Goal: Information Seeking & Learning: Find specific fact

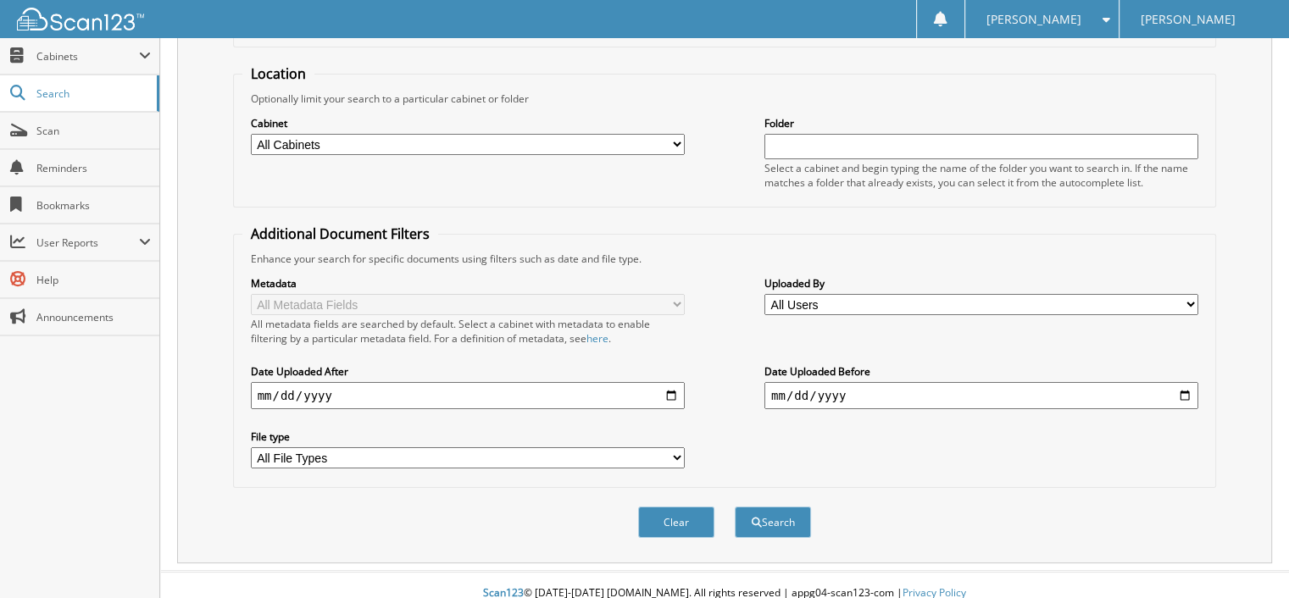
scroll to position [156, 0]
type input "31706"
click at [761, 505] on button "Search" at bounding box center [773, 520] width 76 height 31
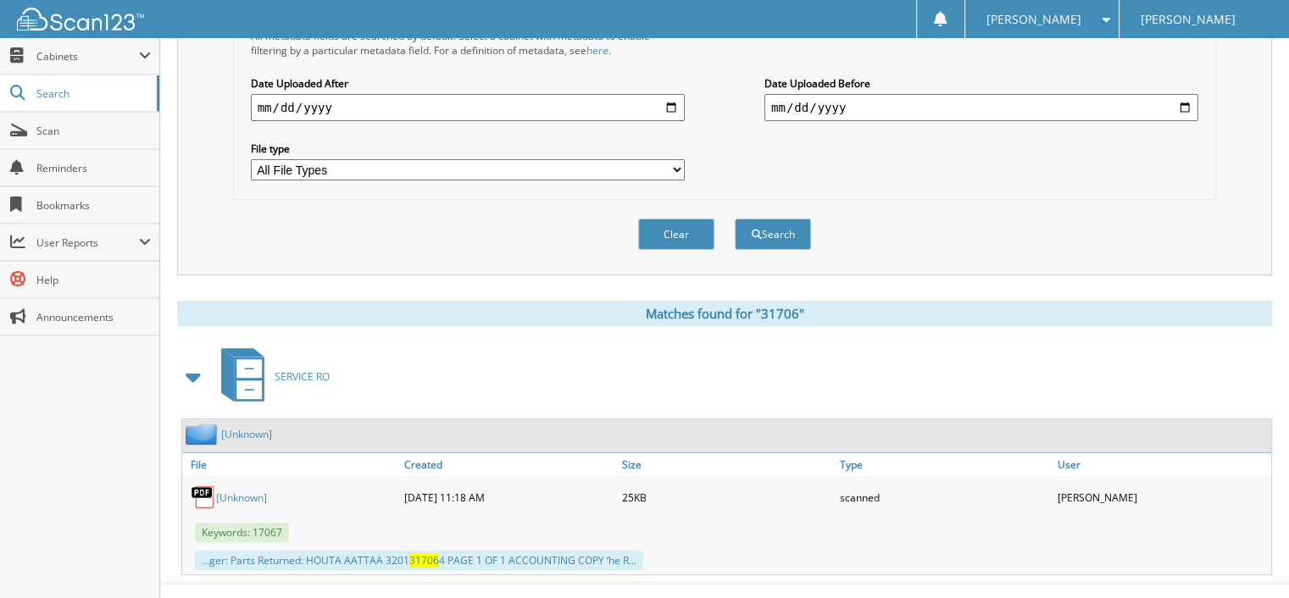
scroll to position [451, 0]
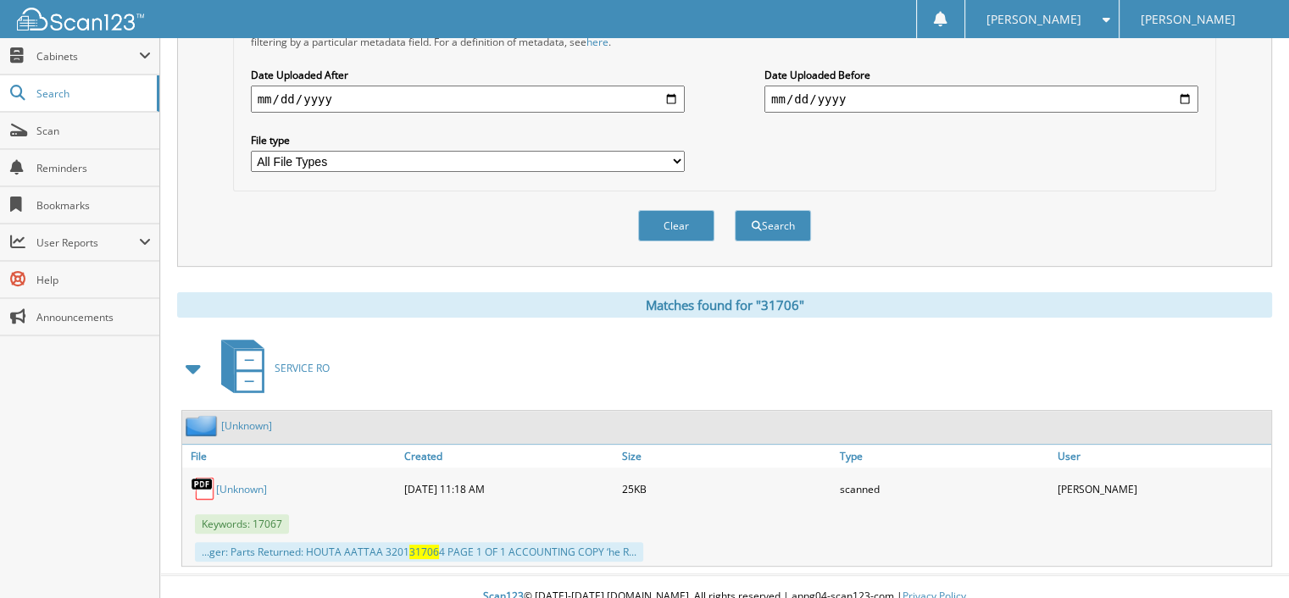
click at [238, 482] on link "[Unknown]" at bounding box center [241, 489] width 51 height 14
click at [667, 210] on button "Clear" at bounding box center [676, 225] width 76 height 31
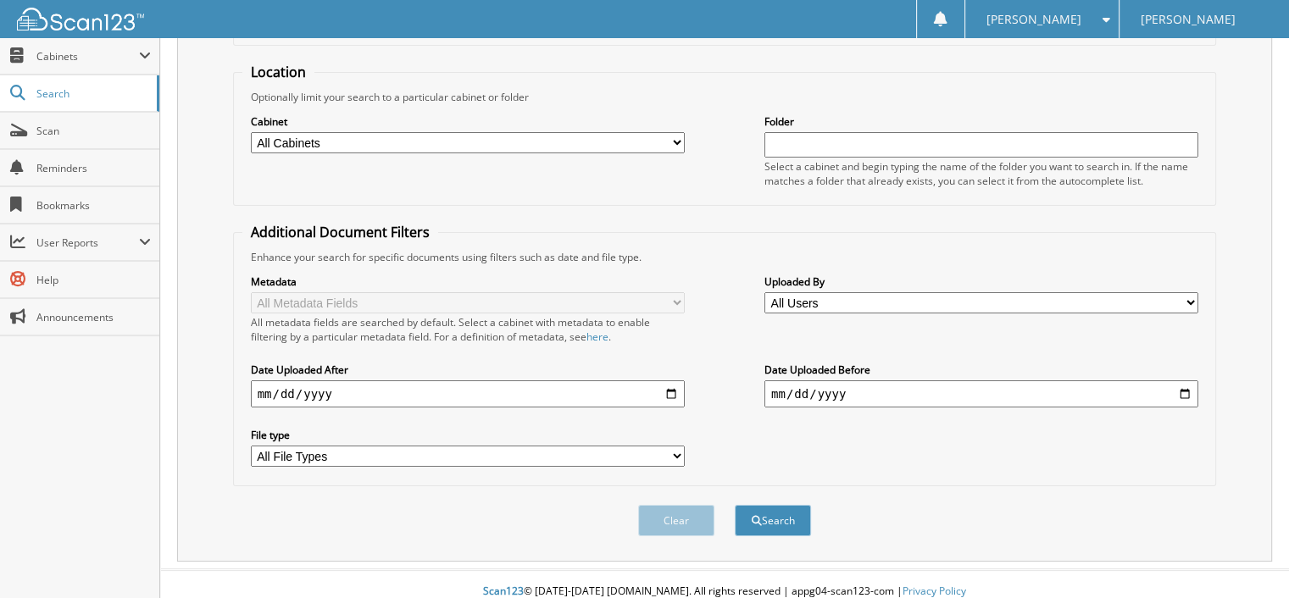
scroll to position [0, 0]
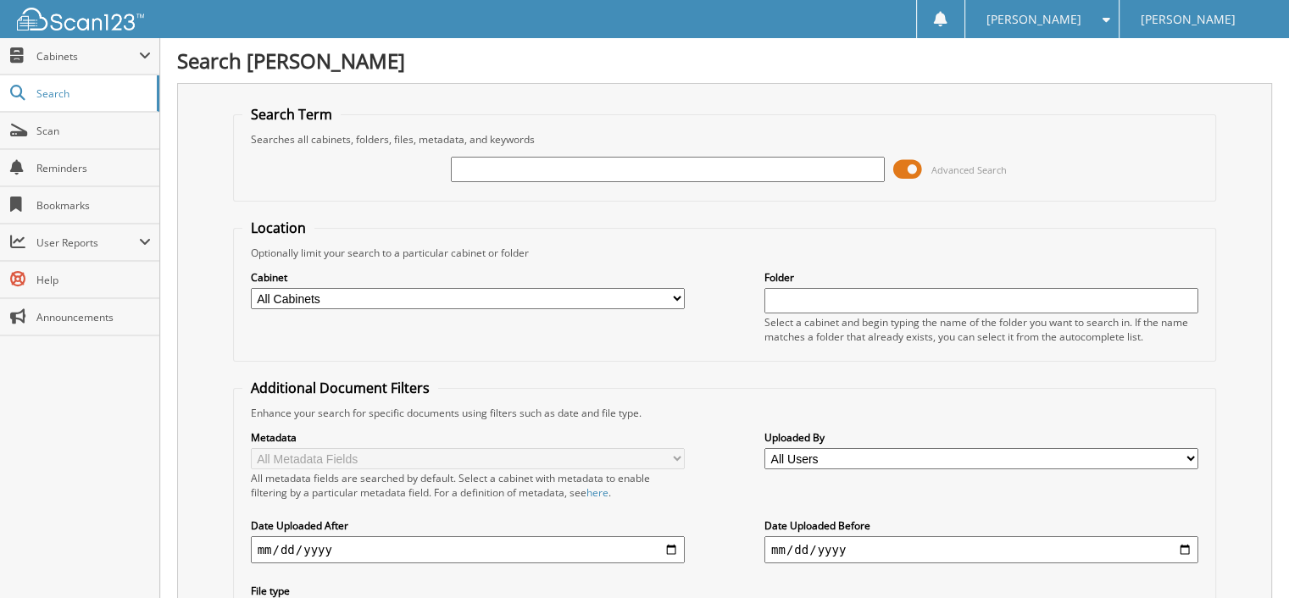
click at [464, 169] on input "text" at bounding box center [668, 169] width 434 height 25
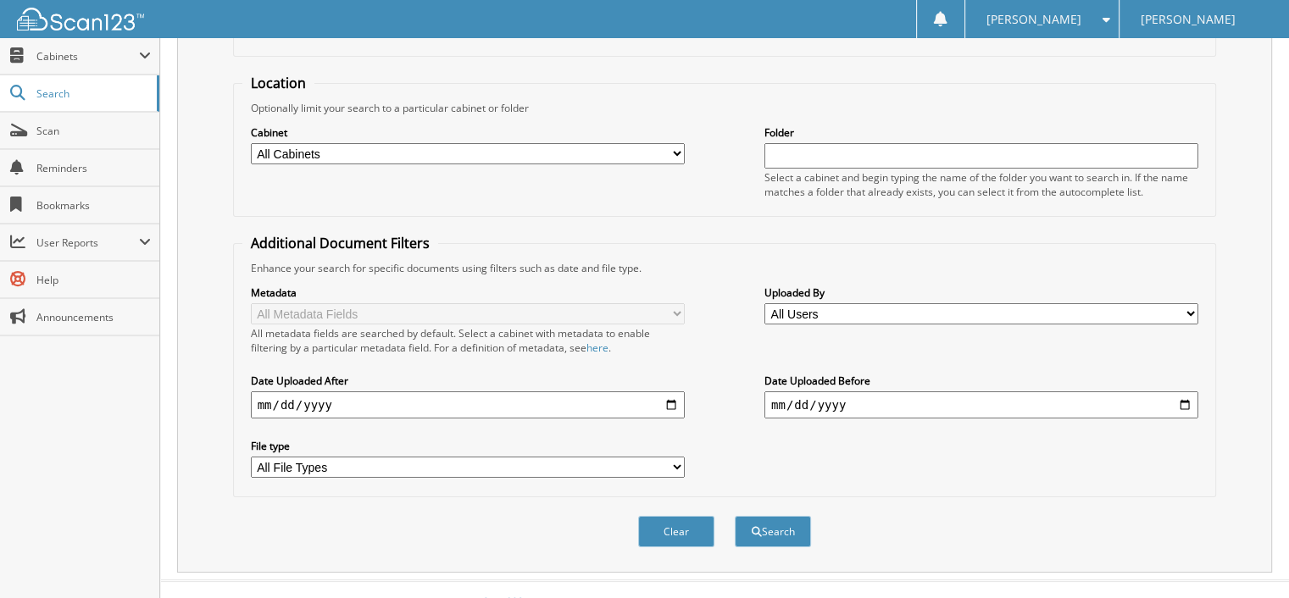
scroll to position [156, 0]
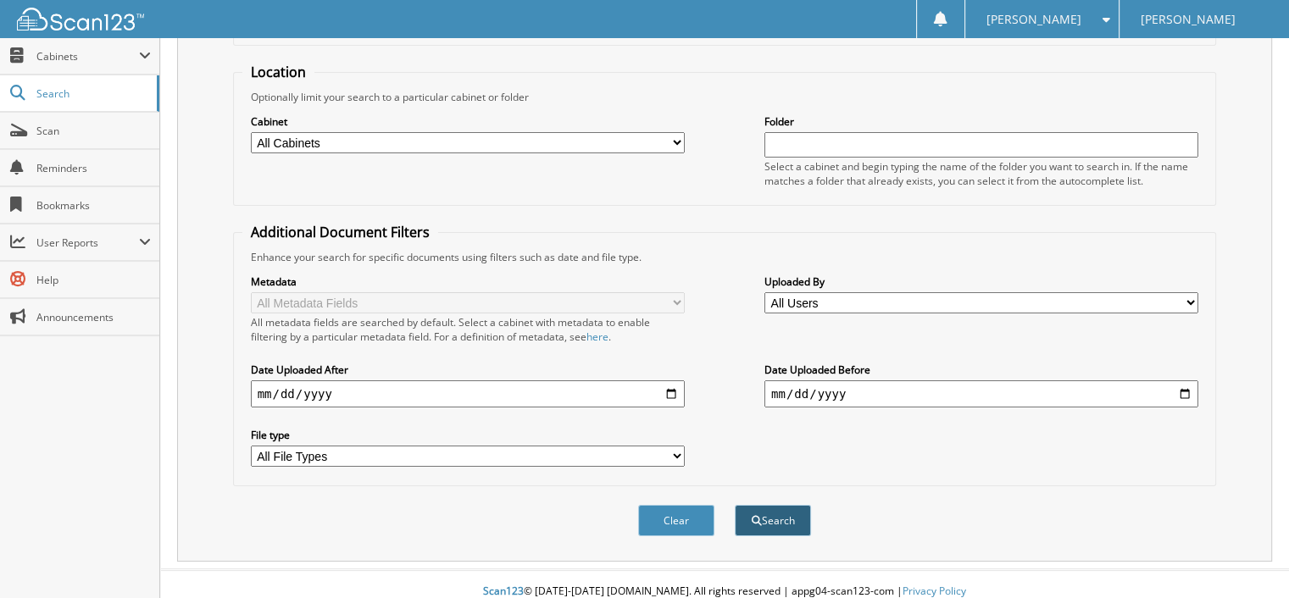
type input "30869"
click at [770, 505] on button "Search" at bounding box center [773, 520] width 76 height 31
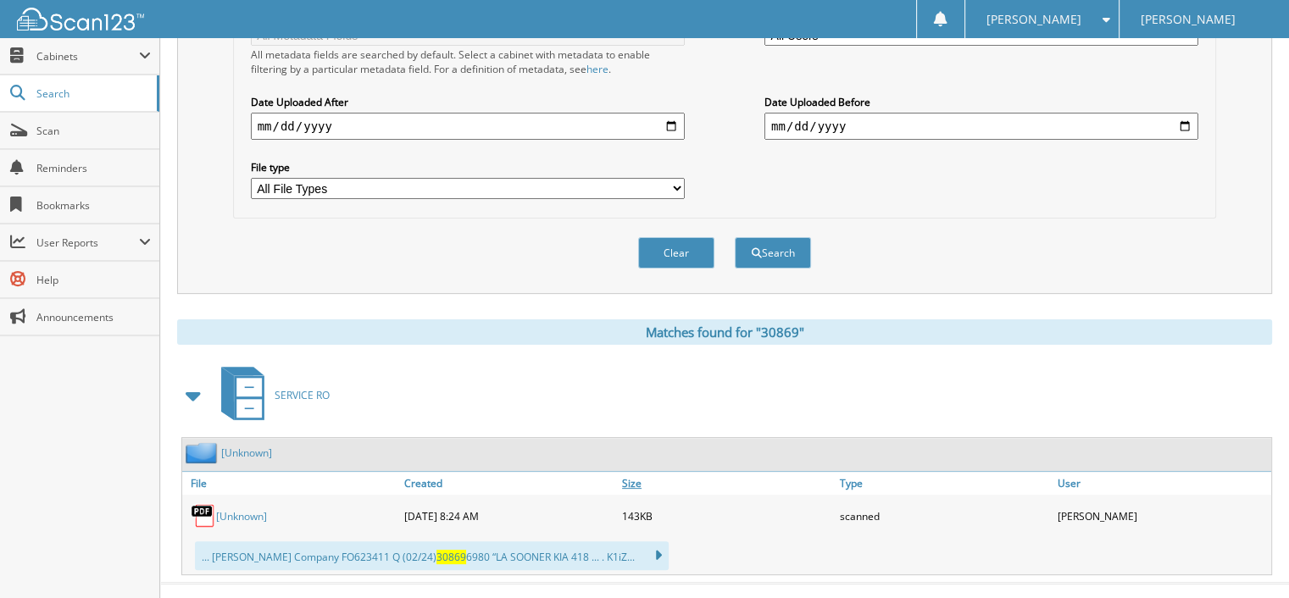
scroll to position [434, 0]
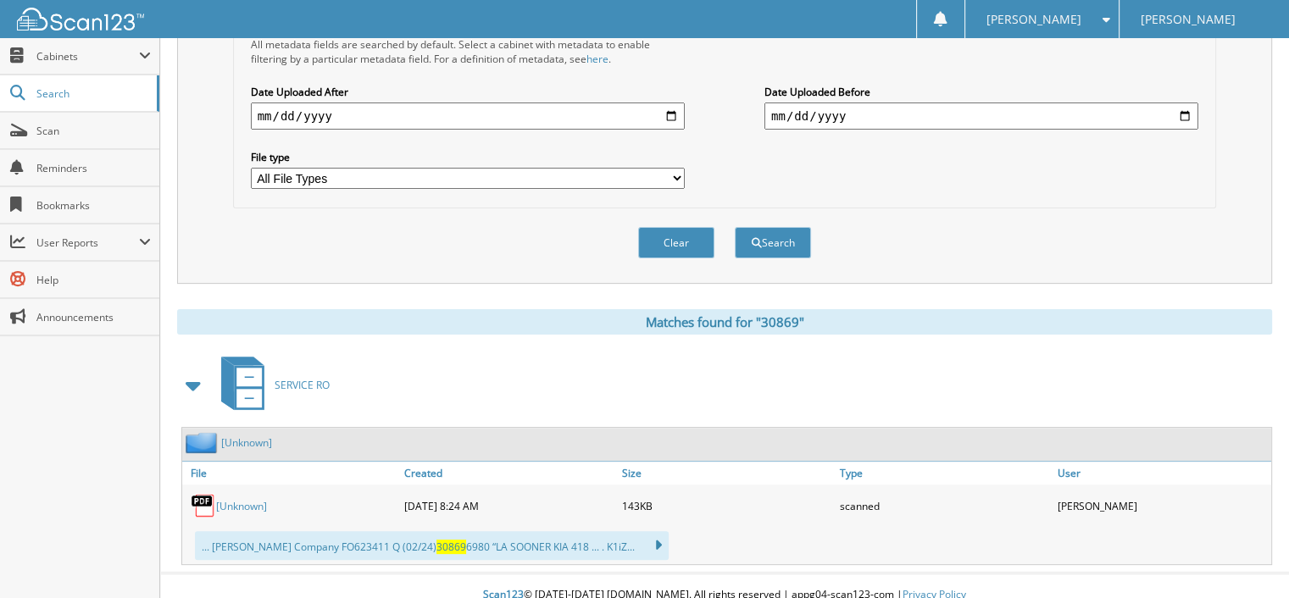
click at [233, 499] on link "[Unknown]" at bounding box center [241, 506] width 51 height 14
click at [675, 227] on button "Clear" at bounding box center [676, 242] width 76 height 31
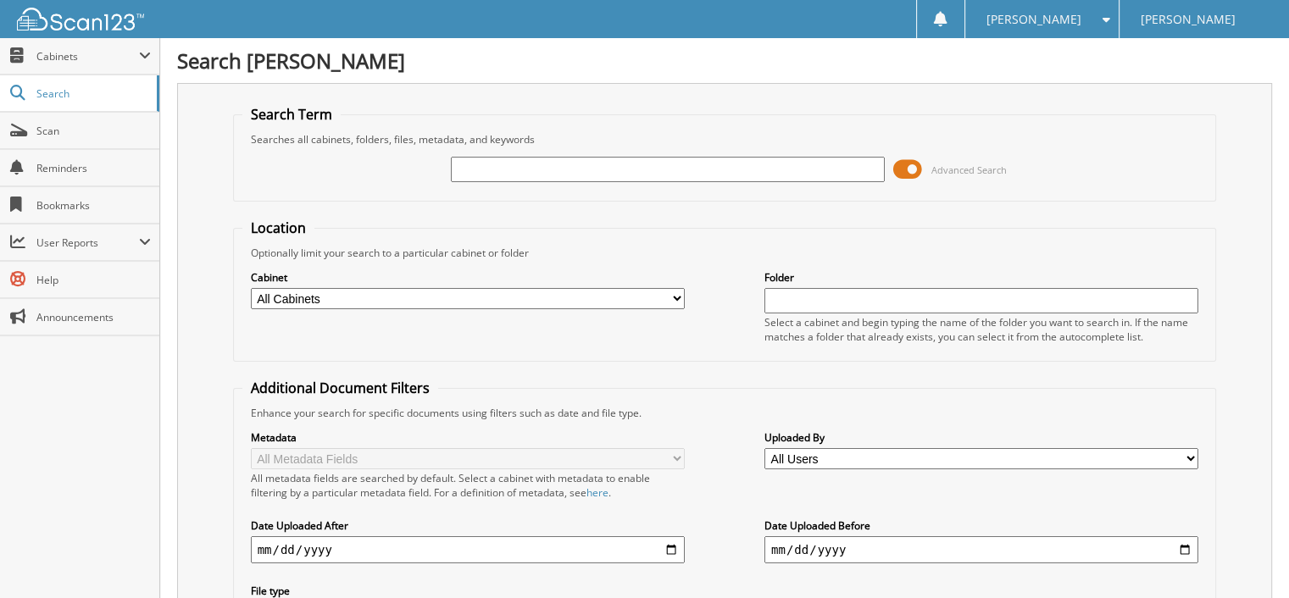
scroll to position [0, 0]
click at [489, 175] on input "text" at bounding box center [668, 169] width 434 height 25
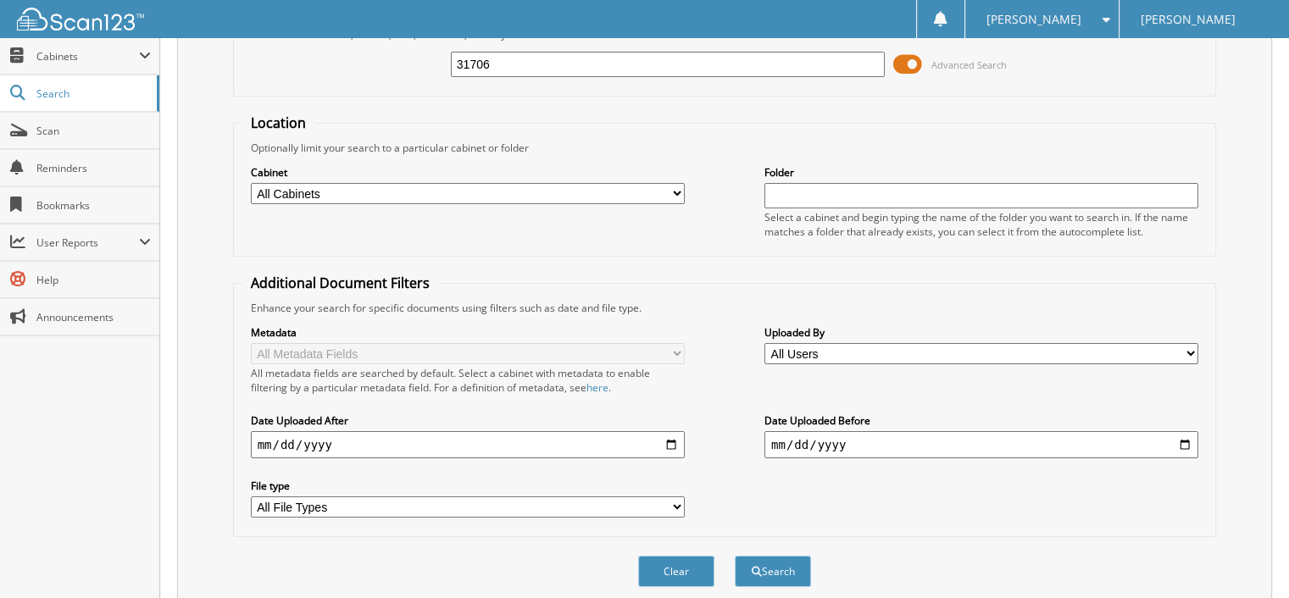
scroll to position [156, 0]
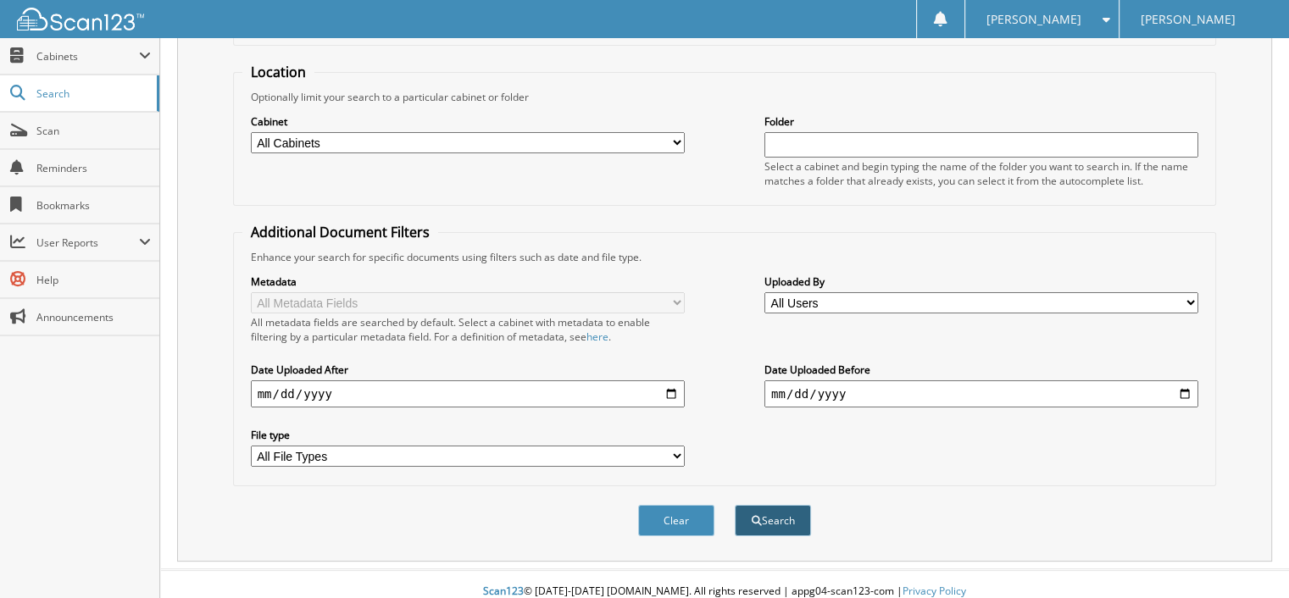
type input "31706"
click at [755, 516] on span "submit" at bounding box center [757, 521] width 10 height 10
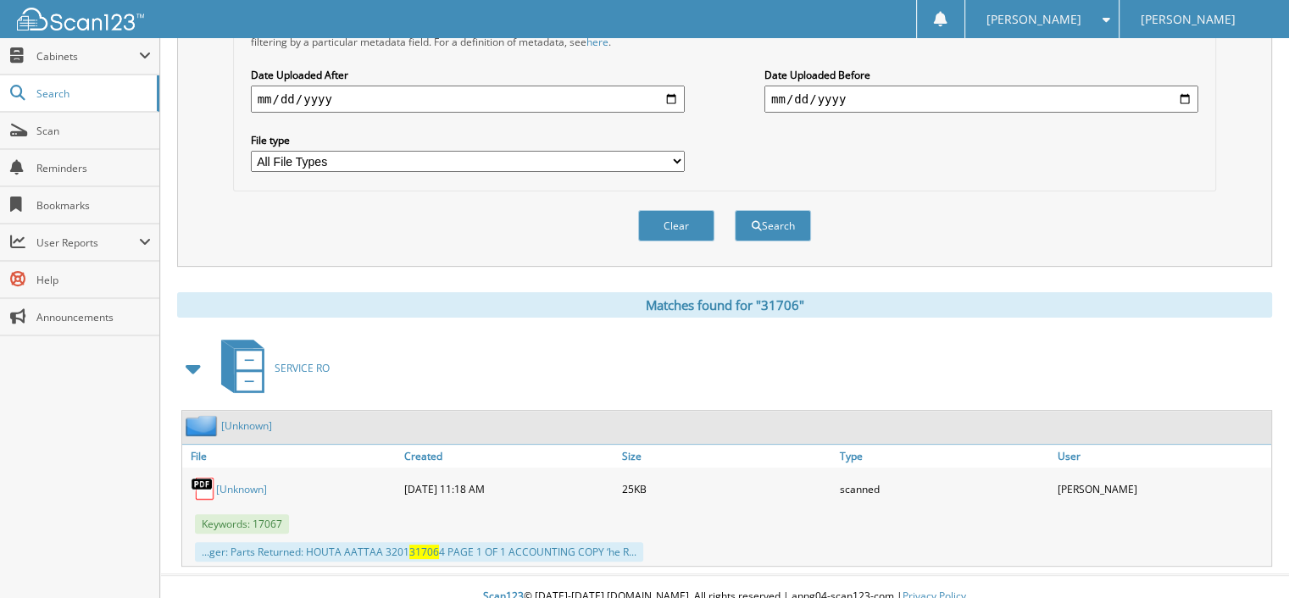
scroll to position [366, 0]
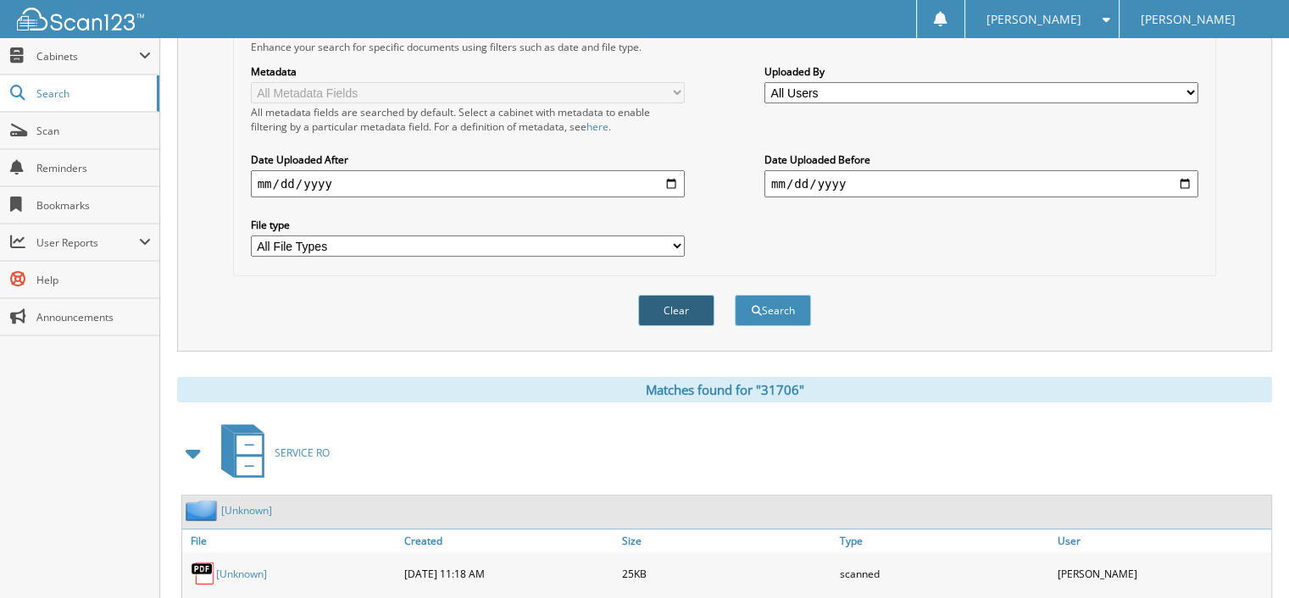
click at [691, 298] on button "Clear" at bounding box center [676, 310] width 76 height 31
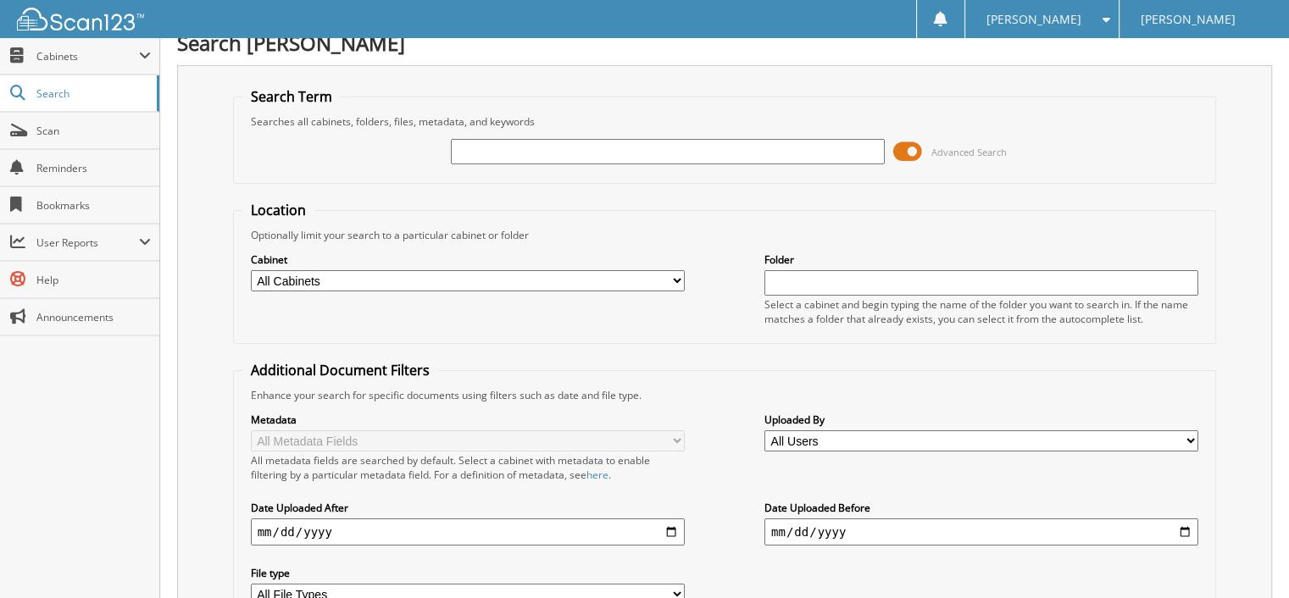
scroll to position [0, 0]
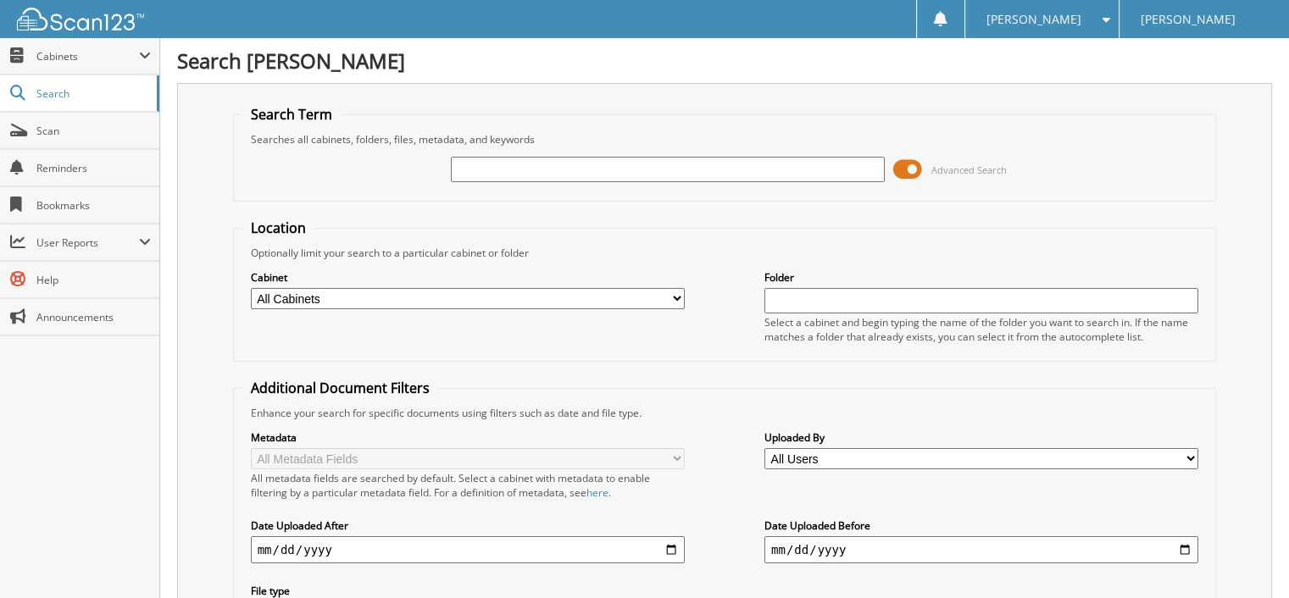
click at [462, 170] on input "text" at bounding box center [668, 169] width 434 height 25
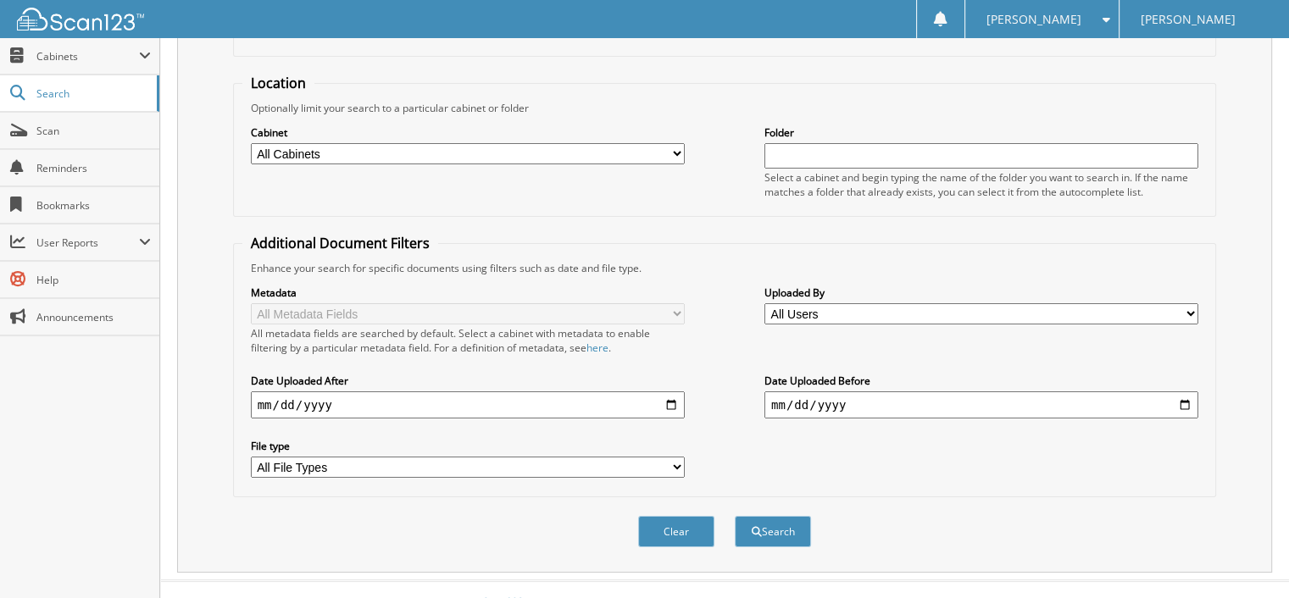
scroll to position [156, 0]
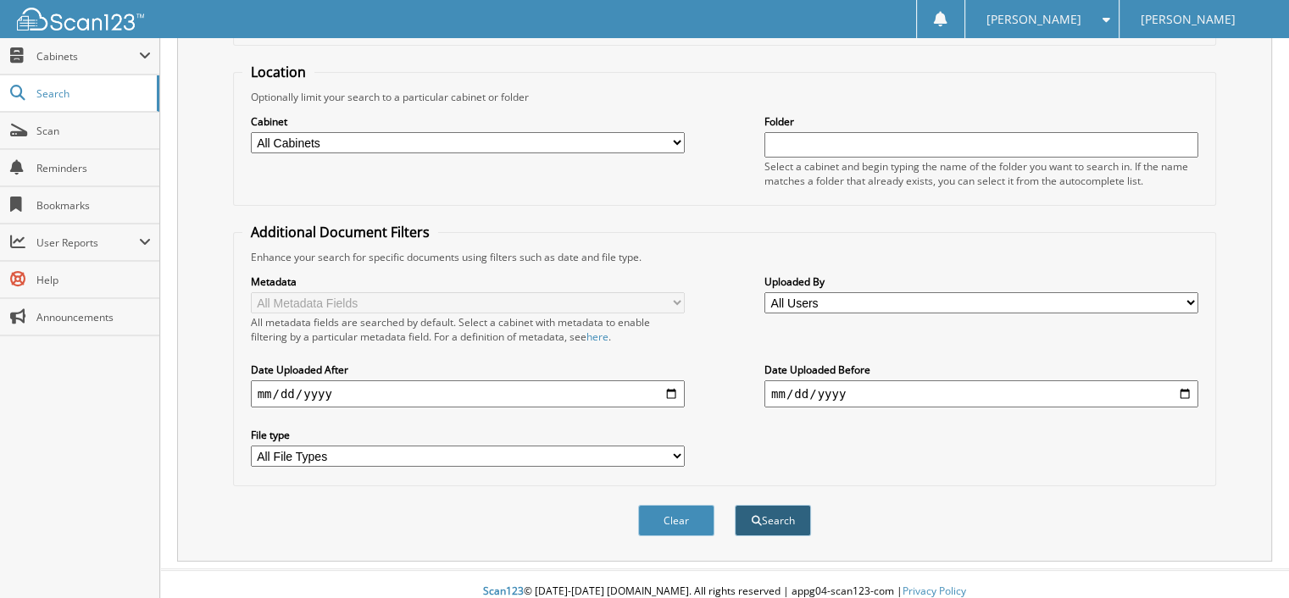
type input "MAGGIE HENSON"
click at [781, 506] on button "Search" at bounding box center [773, 520] width 76 height 31
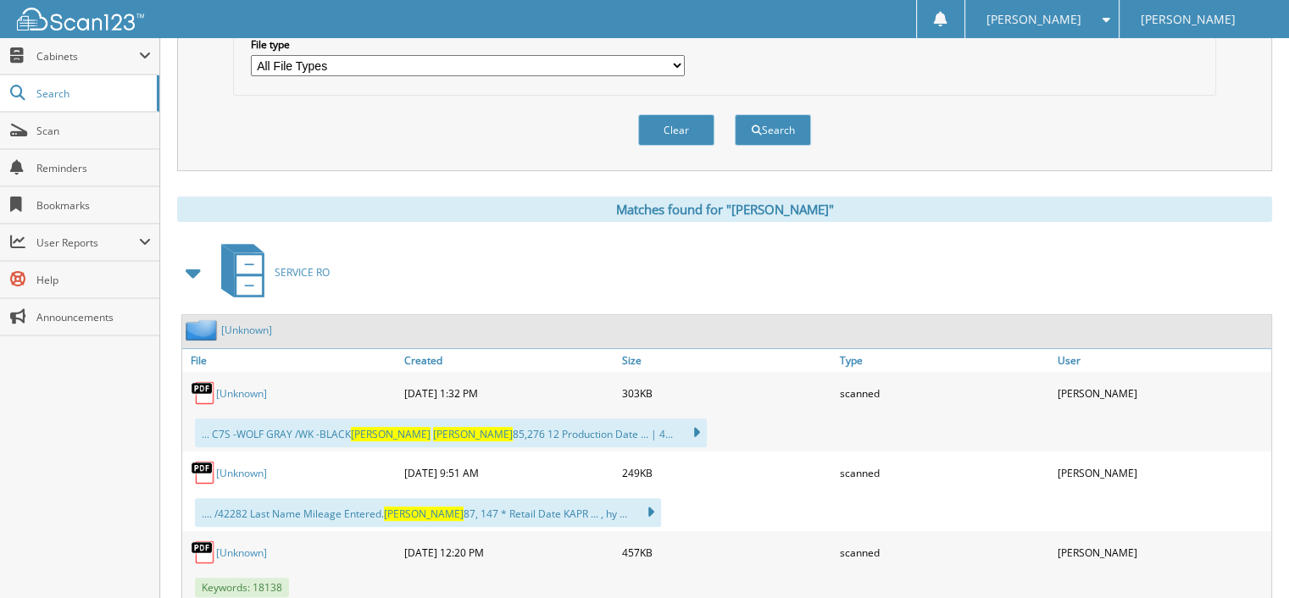
scroll to position [593, 0]
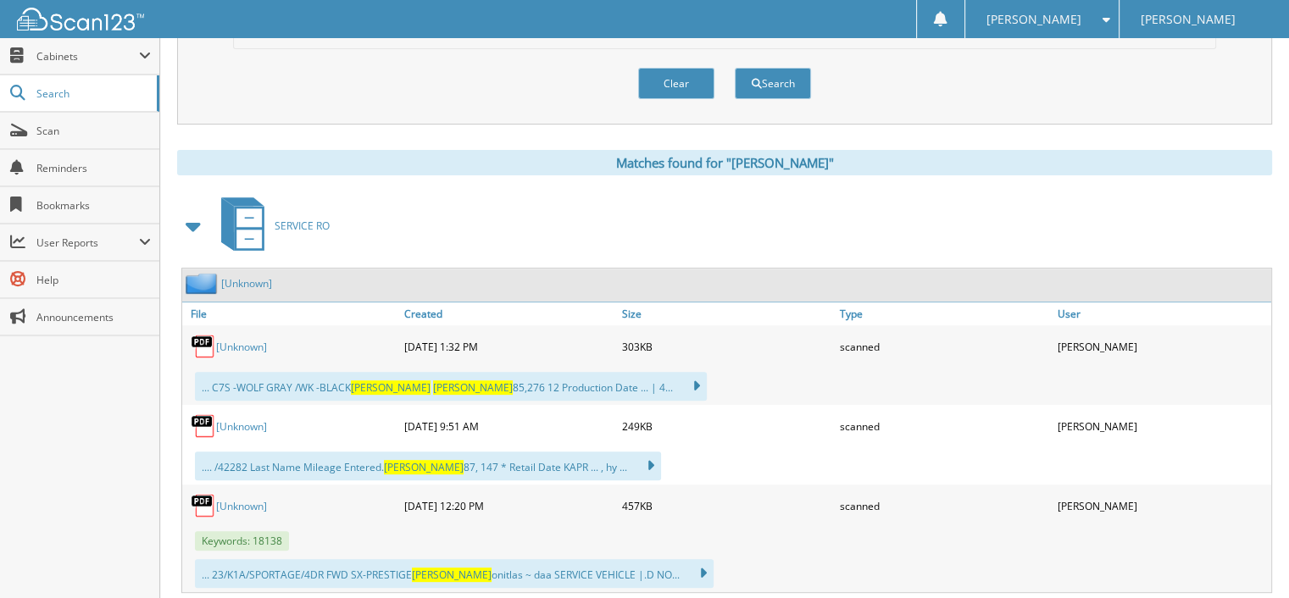
click at [248, 420] on link "[Unknown]" at bounding box center [241, 427] width 51 height 14
click at [228, 340] on link "[Unknown]" at bounding box center [241, 347] width 51 height 14
click at [235, 420] on link "[Unknown]" at bounding box center [241, 427] width 51 height 14
click at [663, 68] on button "Clear" at bounding box center [676, 83] width 76 height 31
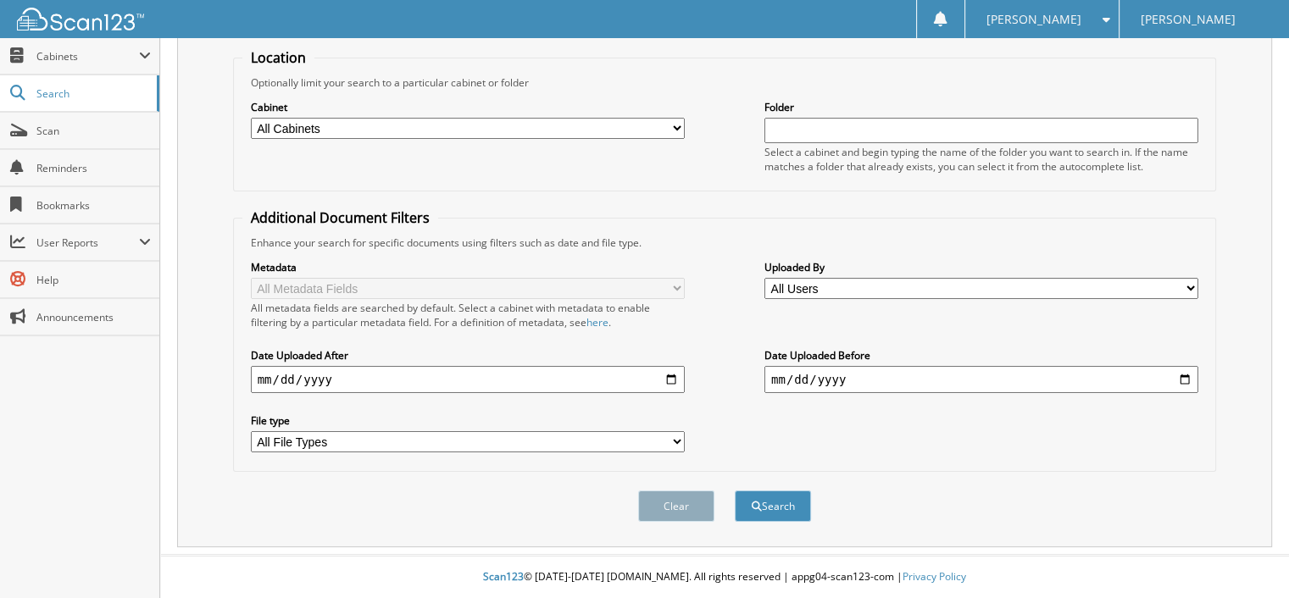
scroll to position [156, 0]
